Goal: Task Accomplishment & Management: Use online tool/utility

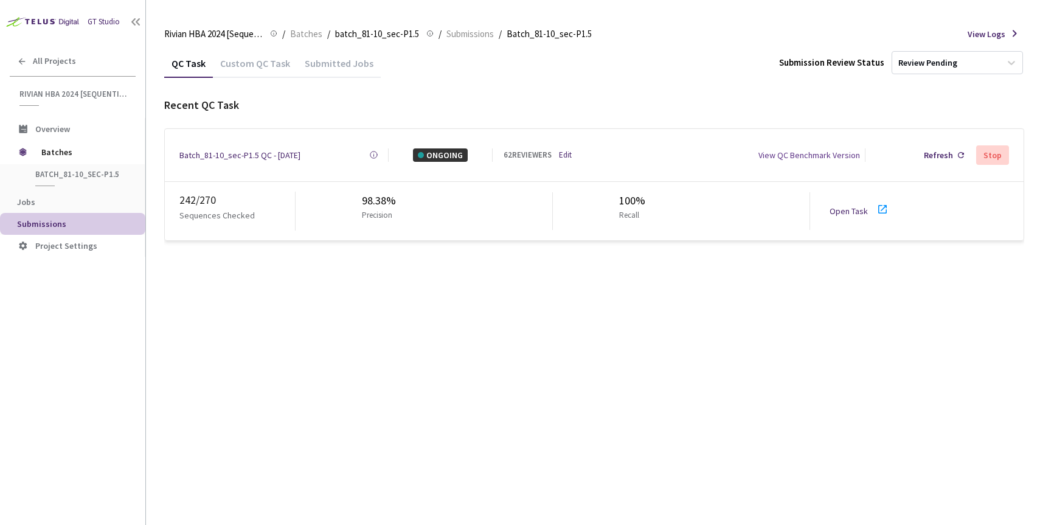
click at [842, 206] on link "Open Task" at bounding box center [849, 211] width 38 height 11
click at [570, 151] on link "Edit" at bounding box center [565, 155] width 13 height 12
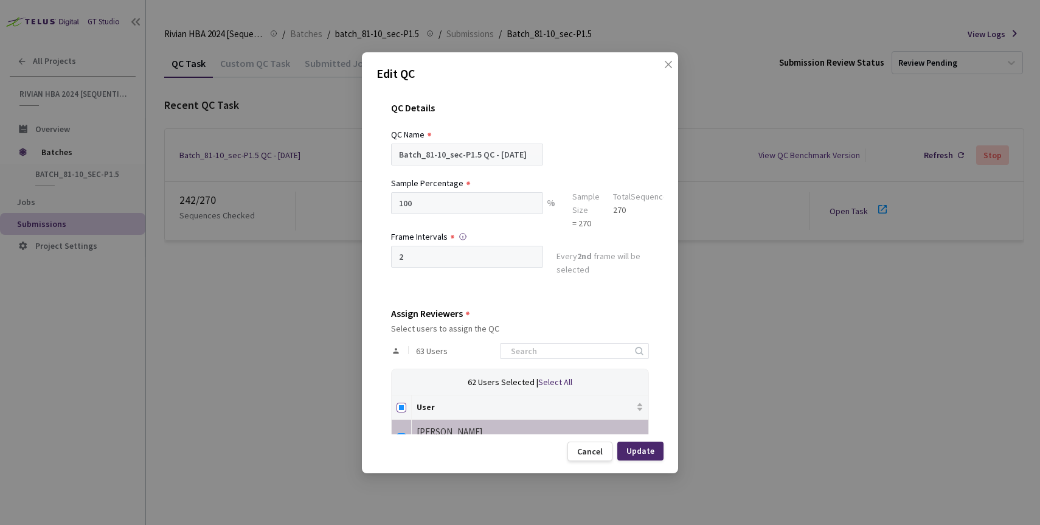
click at [399, 402] on label at bounding box center [402, 407] width 10 height 13
click at [399, 403] on input "Select all" at bounding box center [402, 408] width 10 height 10
checkbox input "true"
click at [409, 408] on th at bounding box center [402, 407] width 20 height 24
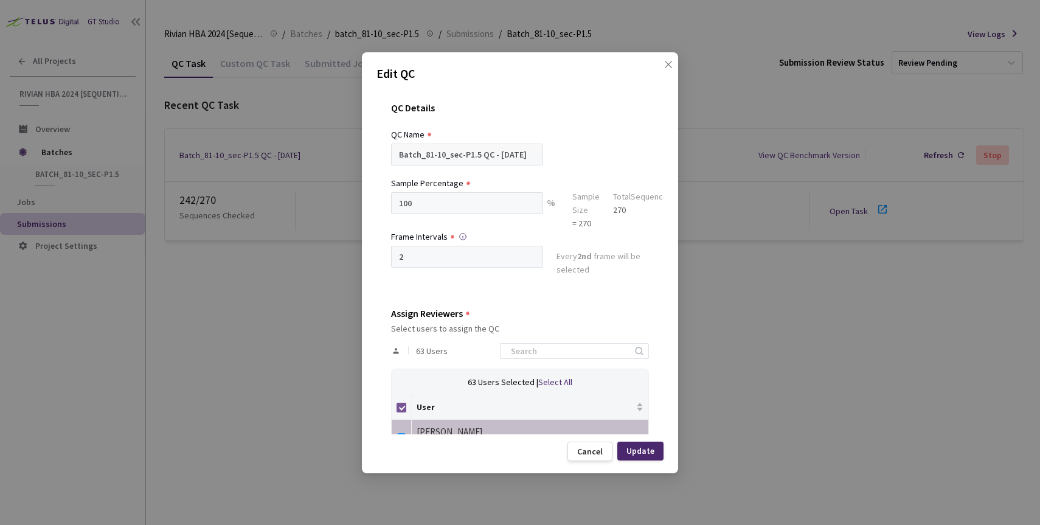
click at [402, 406] on input "Select all" at bounding box center [402, 408] width 10 height 10
checkbox input "false"
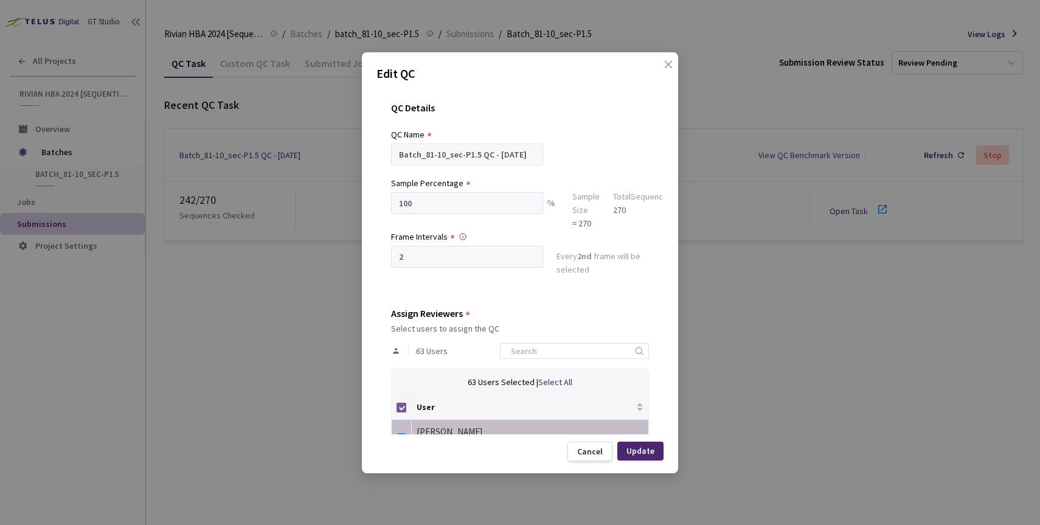
checkbox input "false"
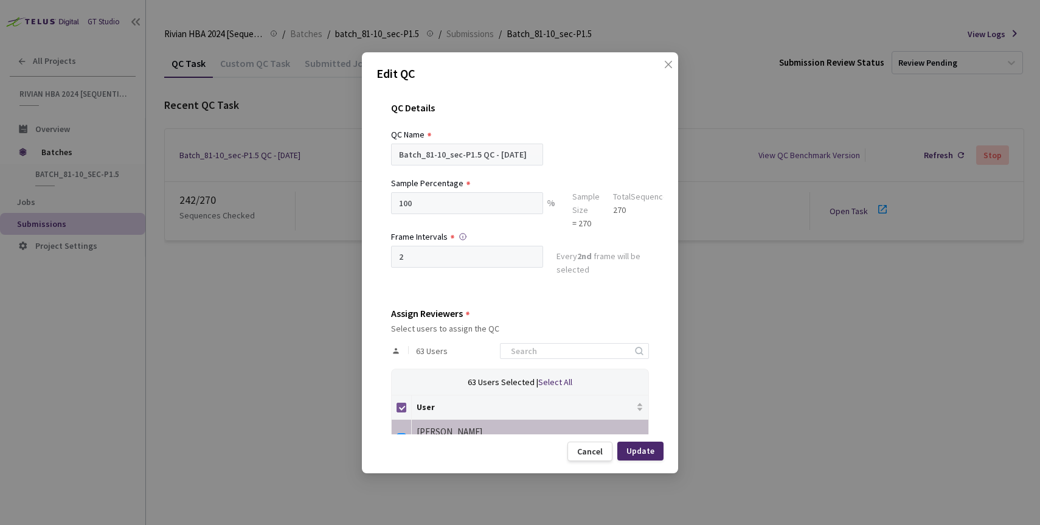
checkbox input "false"
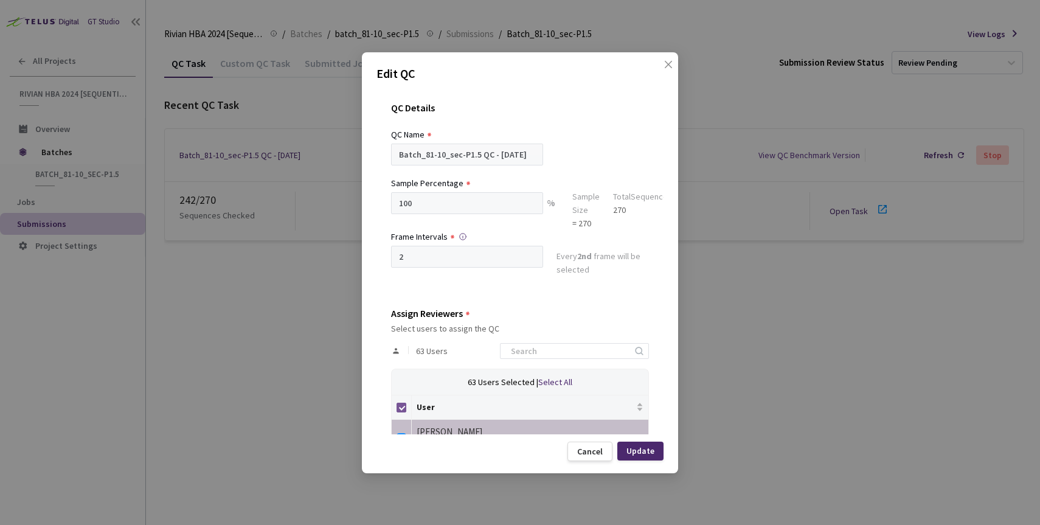
checkbox input "false"
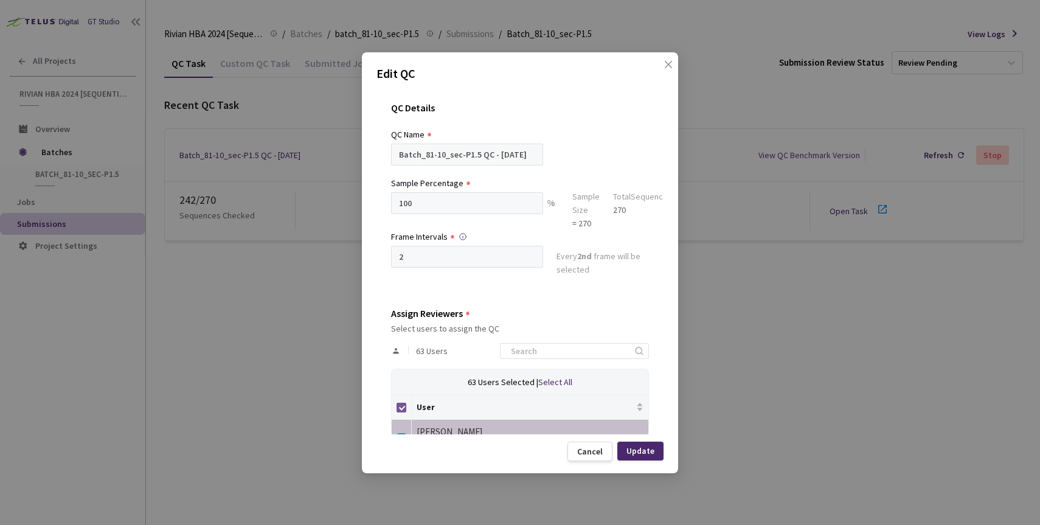
checkbox input "false"
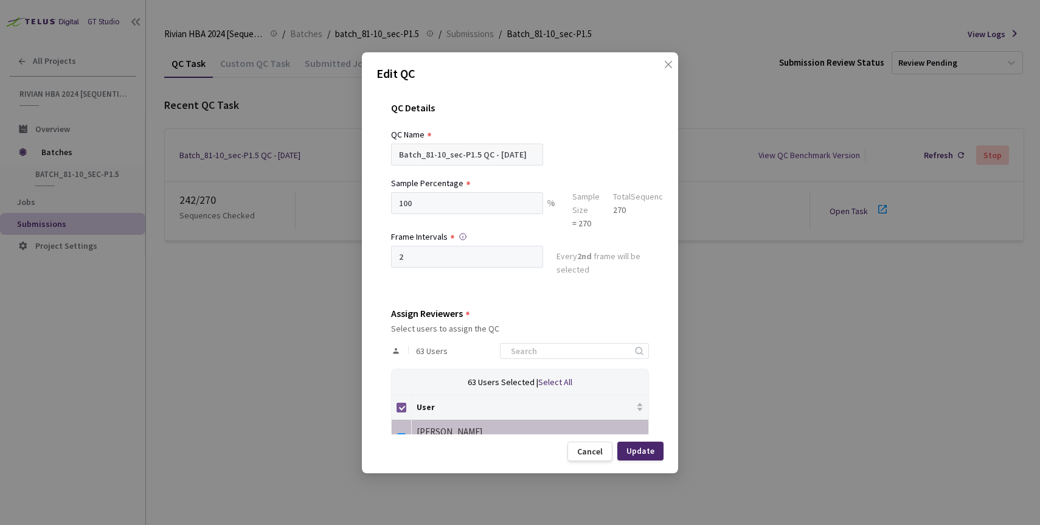
checkbox input "false"
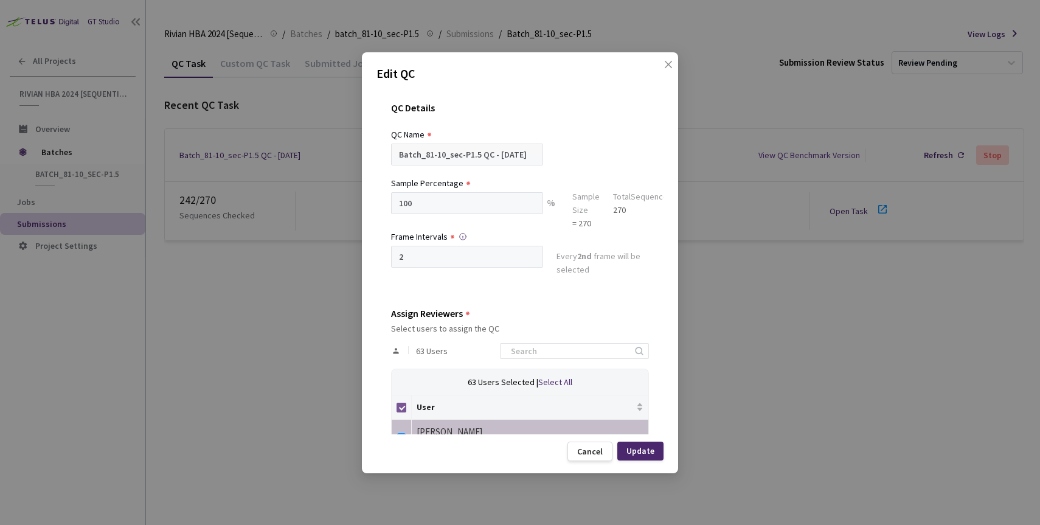
checkbox input "false"
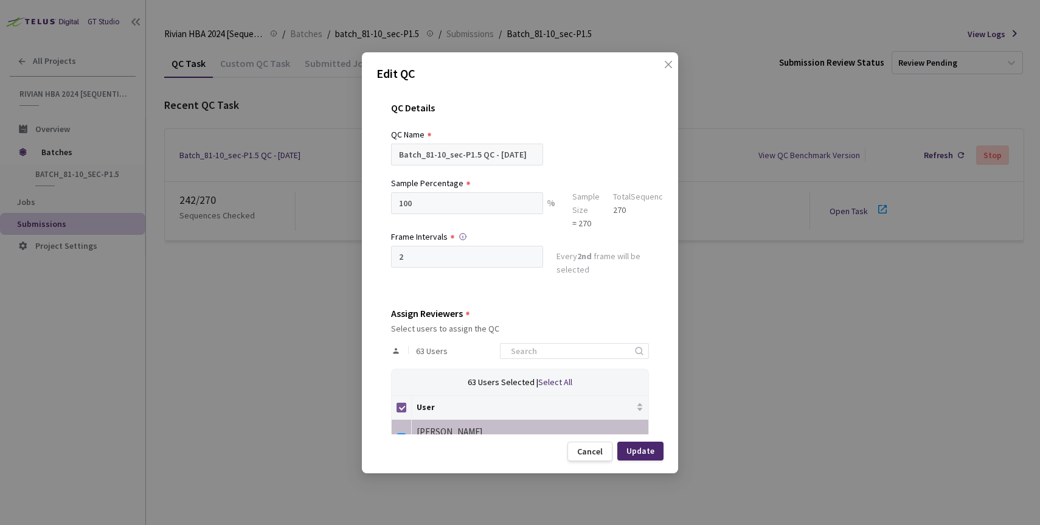
checkbox input "false"
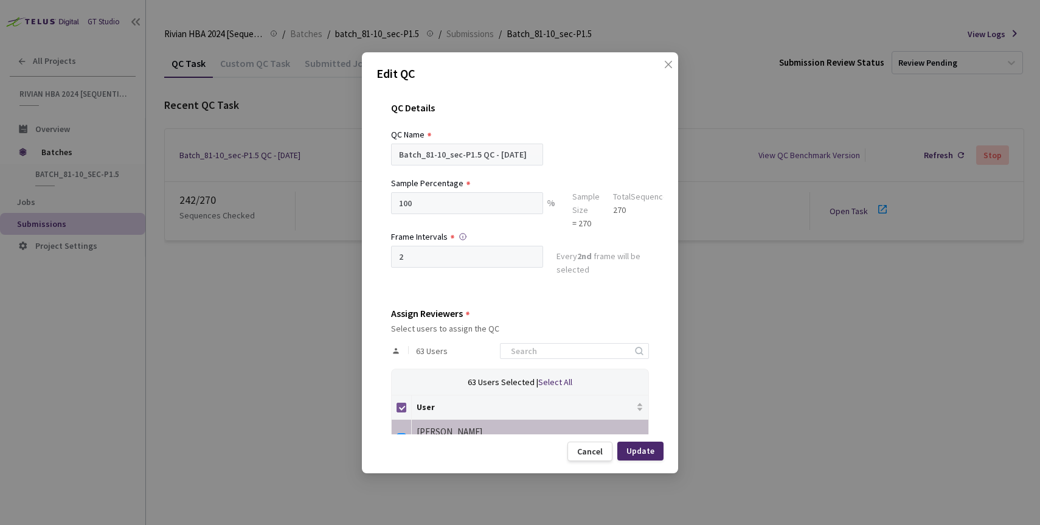
checkbox input "false"
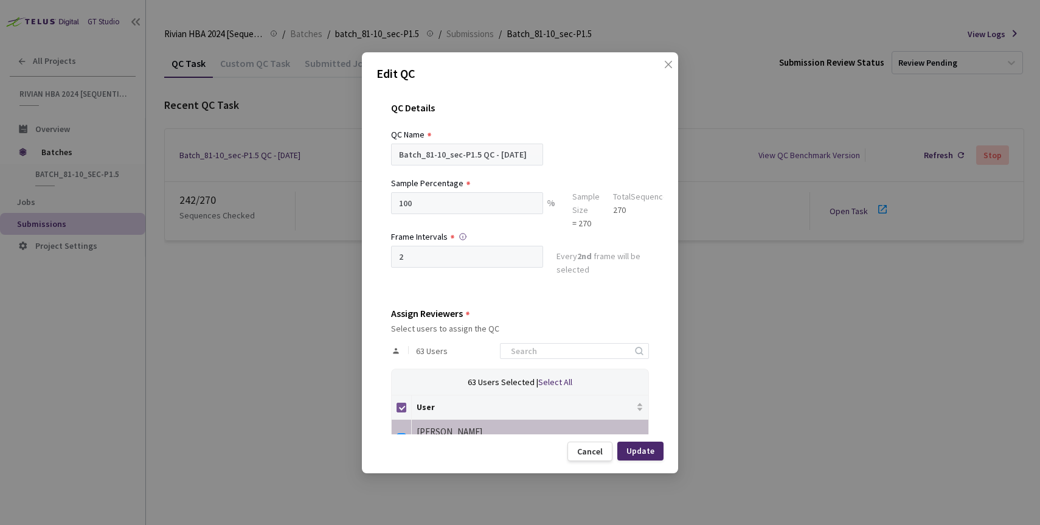
checkbox input "false"
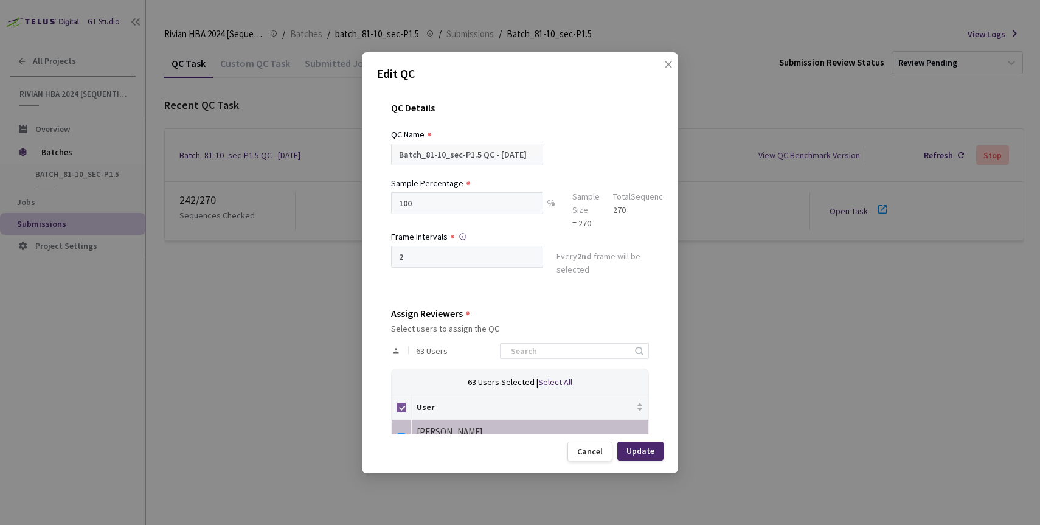
checkbox input "false"
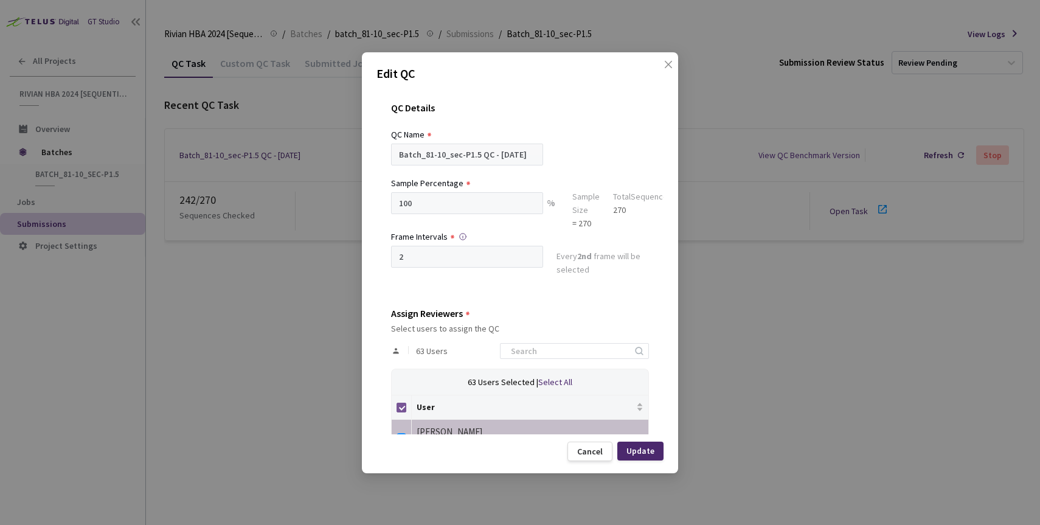
checkbox input "false"
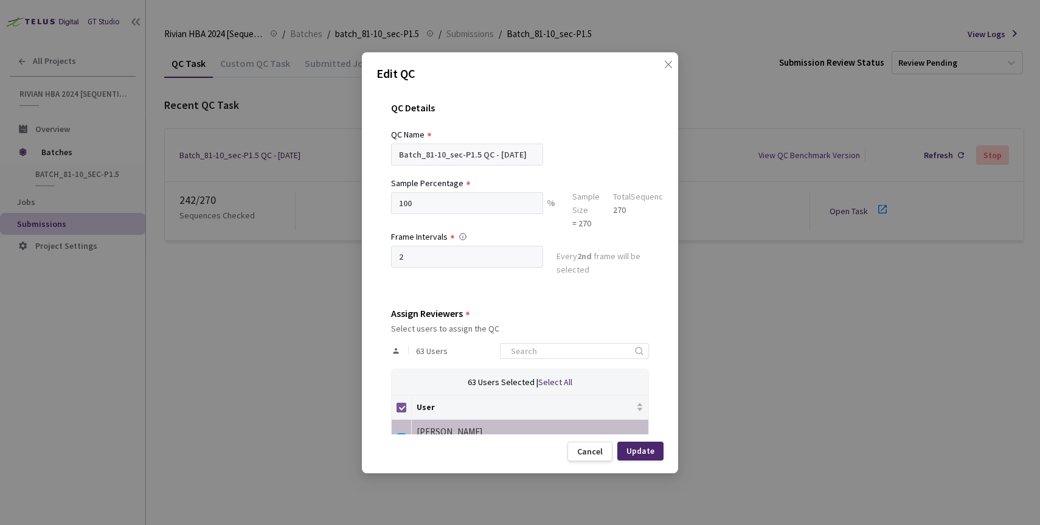
checkbox input "false"
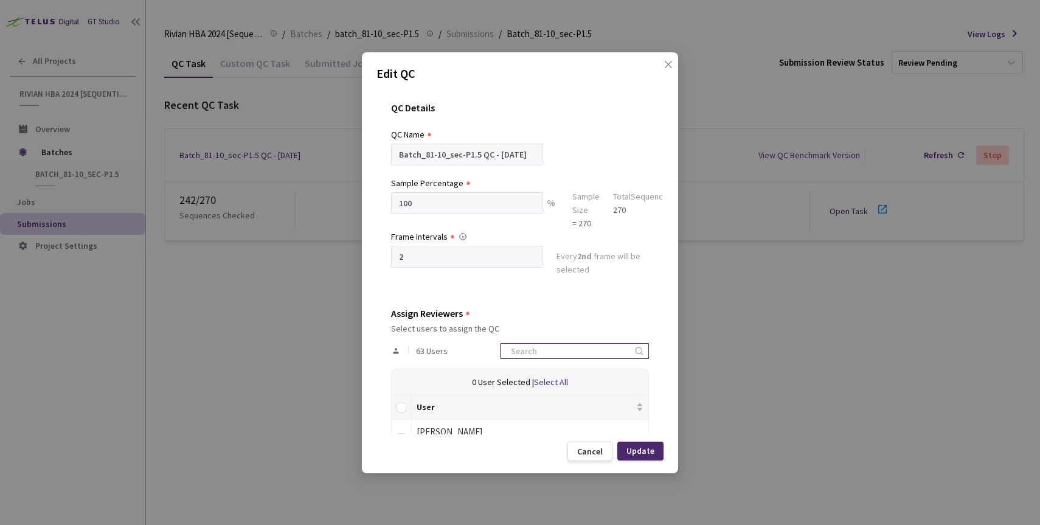
click at [553, 349] on input at bounding box center [569, 351] width 130 height 15
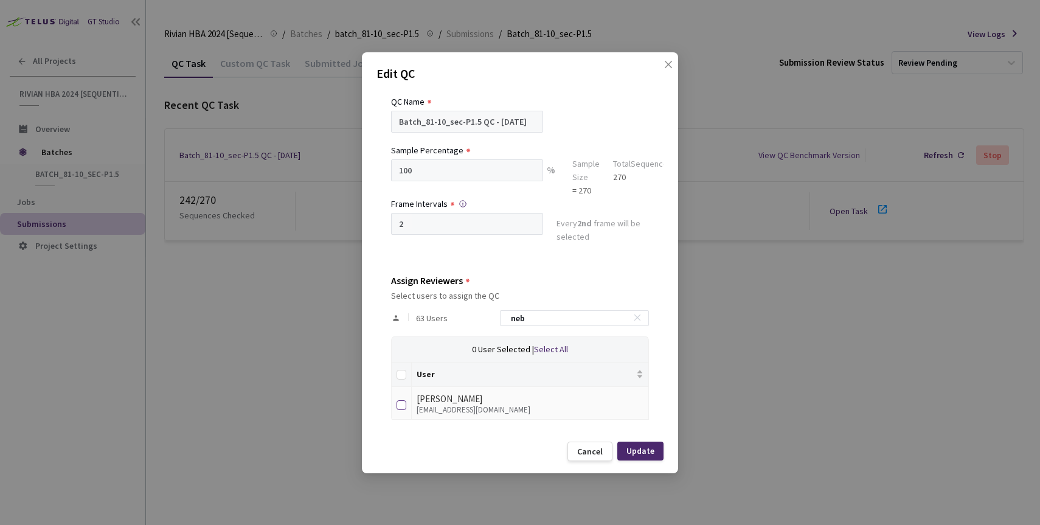
type input "neb"
click at [400, 400] on input "checkbox" at bounding box center [402, 405] width 10 height 10
checkbox input "true"
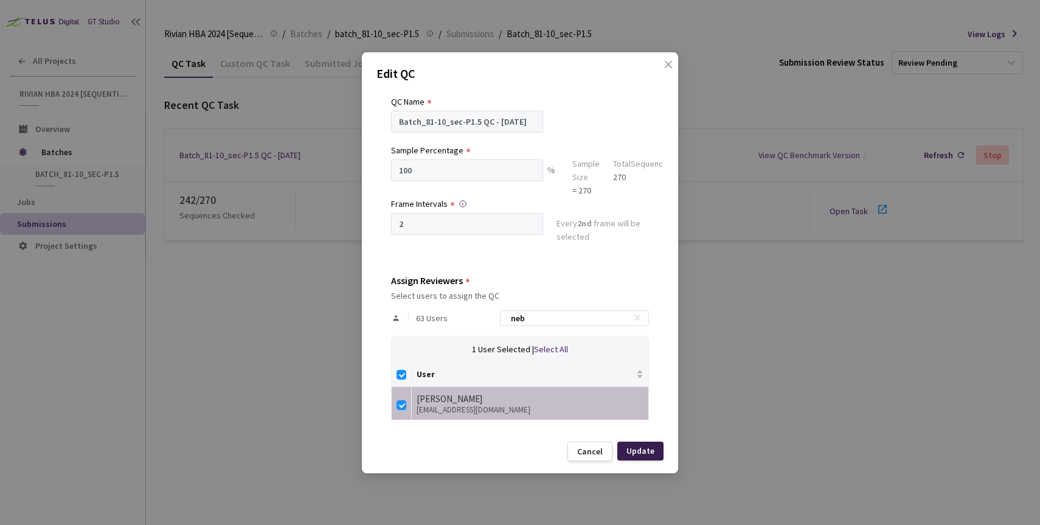
click at [641, 450] on div "Update" at bounding box center [641, 451] width 28 height 10
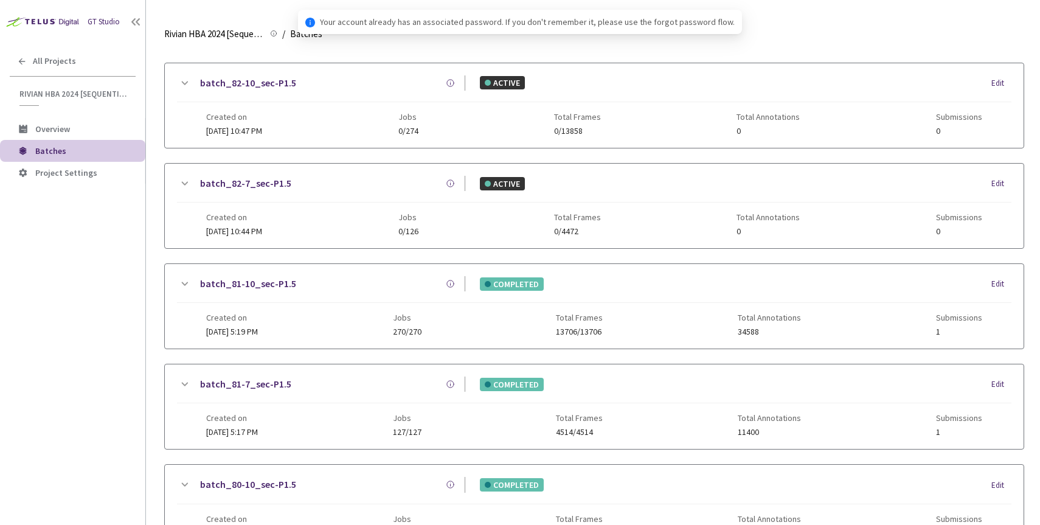
scroll to position [203, 0]
